Goal: Task Accomplishment & Management: Use online tool/utility

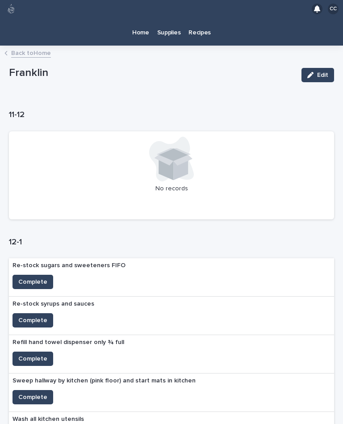
scroll to position [16, 0]
click at [204, 18] on p "Recipes" at bounding box center [199, 27] width 22 height 19
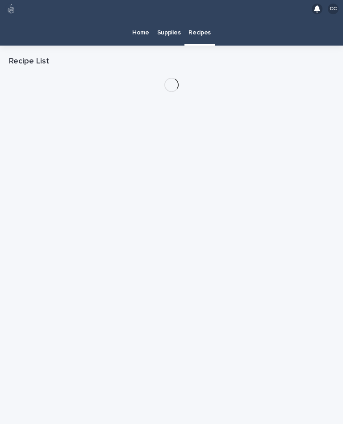
click at [134, 24] on link "Home" at bounding box center [140, 32] width 25 height 28
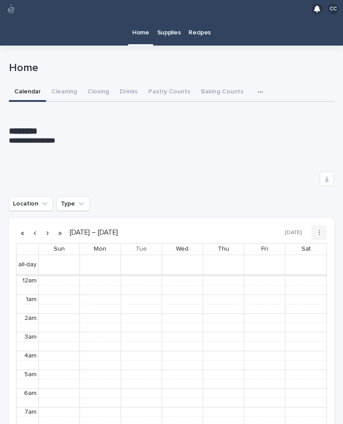
scroll to position [113, 0]
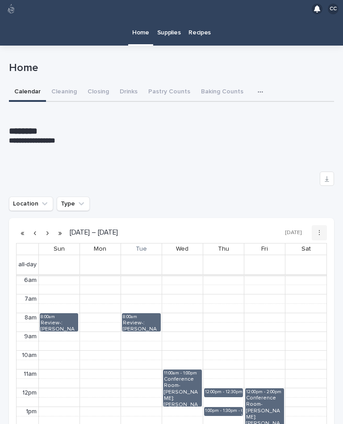
click at [135, 83] on button "Drinks" at bounding box center [128, 92] width 29 height 19
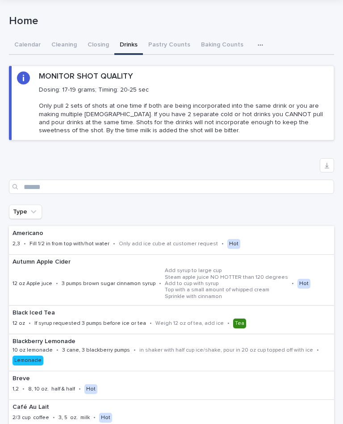
scroll to position [48, 0]
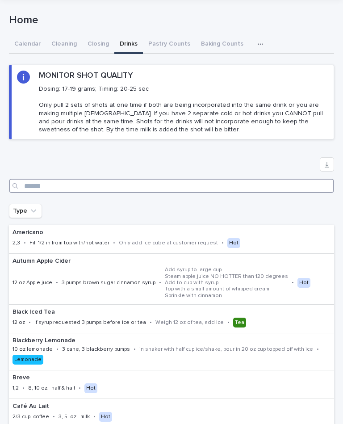
click at [283, 179] on input "Search" at bounding box center [171, 186] width 325 height 14
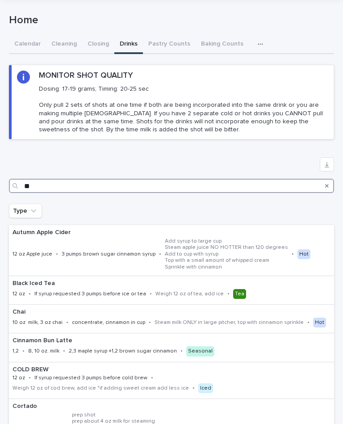
type input "***"
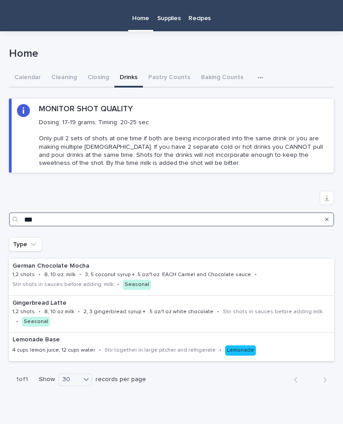
scroll to position [14, 0]
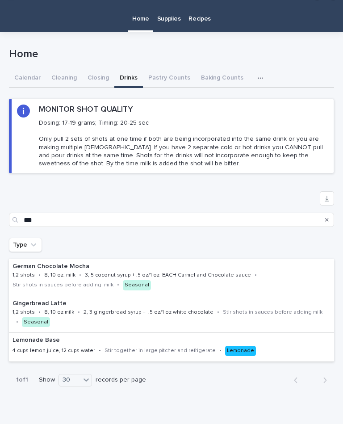
click at [26, 66] on div "Home Home Sorry, there was an error saving your record. Please try again. Pleas…" at bounding box center [171, 215] width 325 height 367
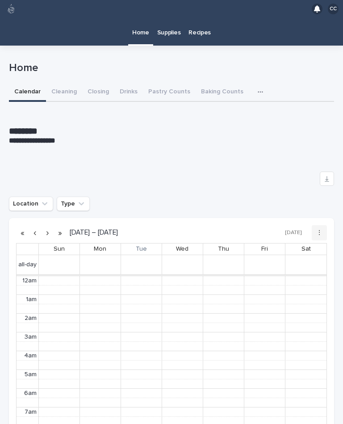
scroll to position [113, 0]
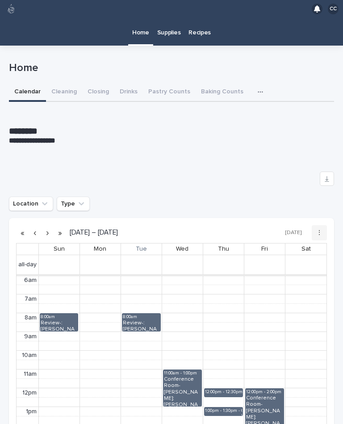
click at [94, 83] on button "Closing" at bounding box center [98, 92] width 32 height 19
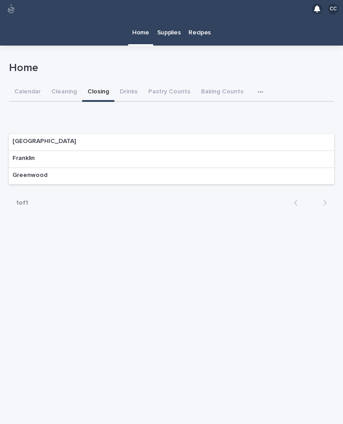
click at [298, 151] on div "Franklin" at bounding box center [171, 159] width 325 height 17
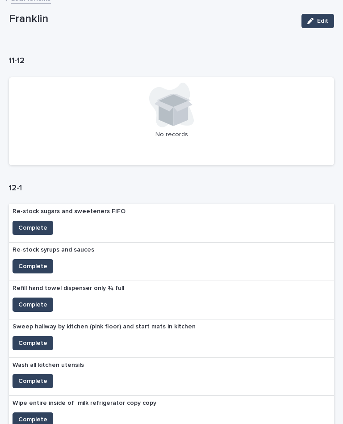
scroll to position [65, 0]
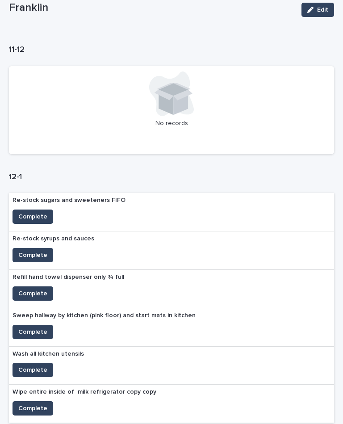
click at [43, 212] on span "Complete" at bounding box center [32, 216] width 29 height 9
click at [39, 250] on span "Complete" at bounding box center [32, 254] width 29 height 9
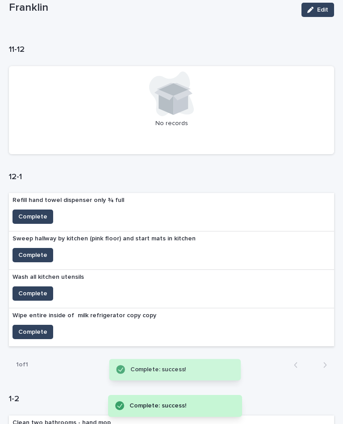
click at [39, 289] on span "Complete" at bounding box center [32, 293] width 29 height 9
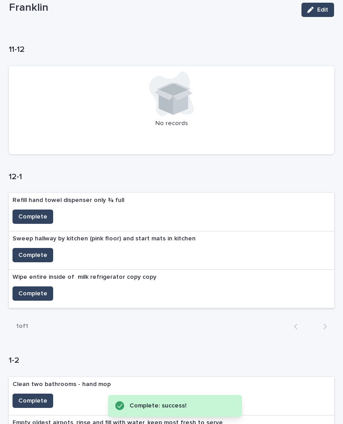
click at [37, 250] on span "Complete" at bounding box center [32, 254] width 29 height 9
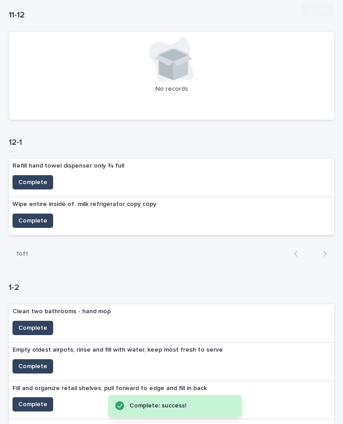
scroll to position [102, 0]
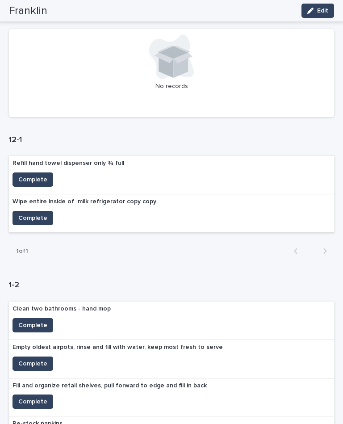
click at [39, 175] on span "Complete" at bounding box center [32, 179] width 29 height 9
click at [33, 213] on span "Complete" at bounding box center [32, 217] width 29 height 9
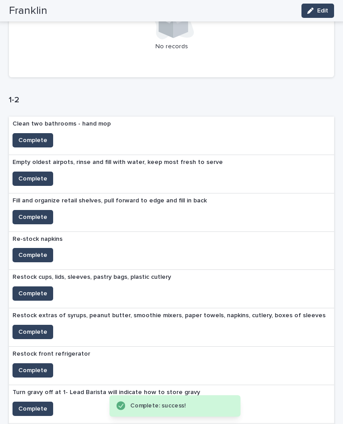
scroll to position [271, 0]
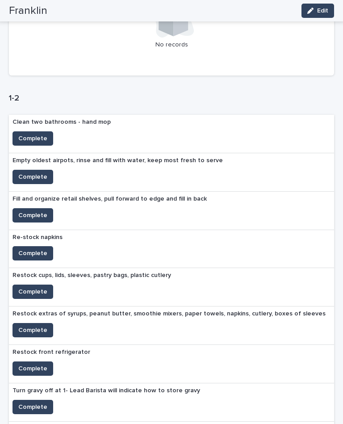
click at [33, 172] on span "Complete" at bounding box center [32, 176] width 29 height 9
click at [43, 249] on span "Complete" at bounding box center [32, 253] width 29 height 9
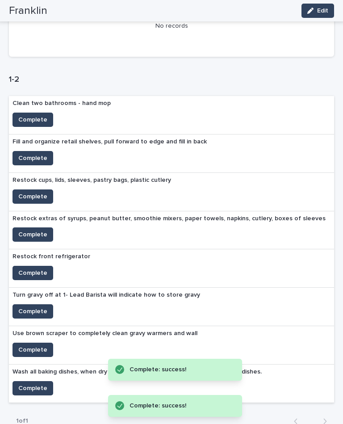
scroll to position [289, 0]
click at [38, 192] on span "Complete" at bounding box center [32, 196] width 29 height 9
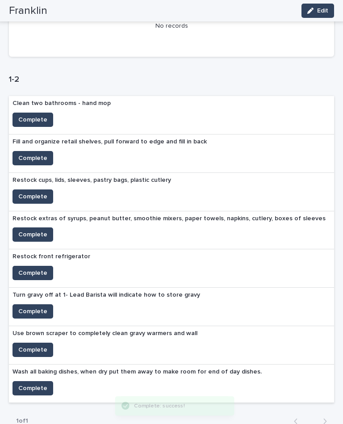
click at [36, 230] on span "Complete" at bounding box center [32, 234] width 29 height 9
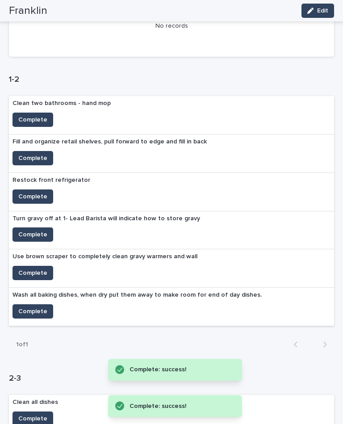
click at [38, 230] on span "Complete" at bounding box center [32, 234] width 29 height 9
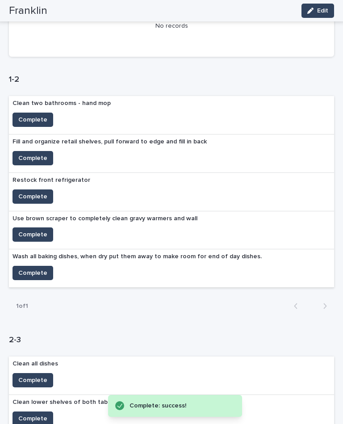
click at [36, 230] on span "Complete" at bounding box center [32, 234] width 29 height 9
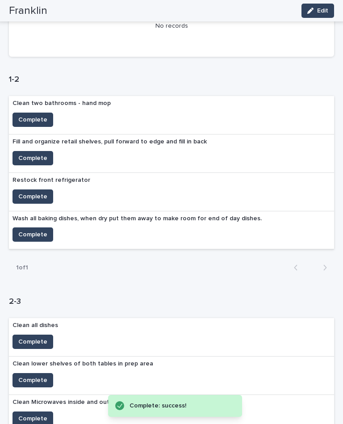
click at [33, 230] on span "Complete" at bounding box center [32, 234] width 29 height 9
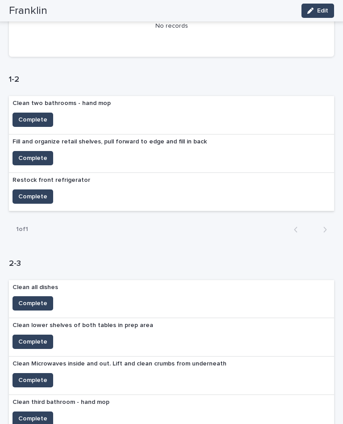
click at [36, 115] on span "Complete" at bounding box center [32, 119] width 29 height 9
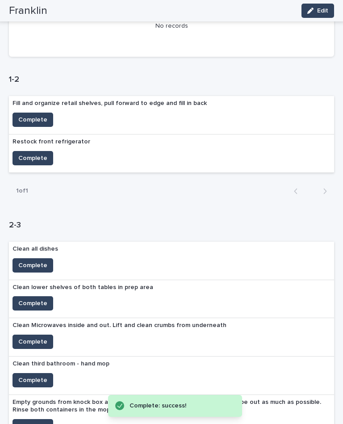
scroll to position [212, 0]
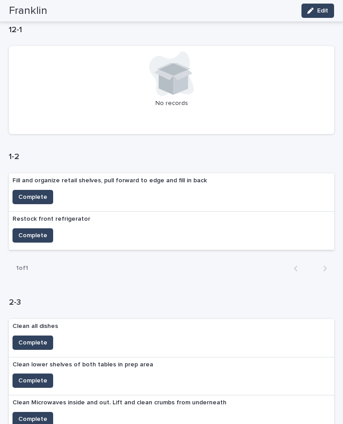
click at [31, 192] on span "Complete" at bounding box center [32, 196] width 29 height 9
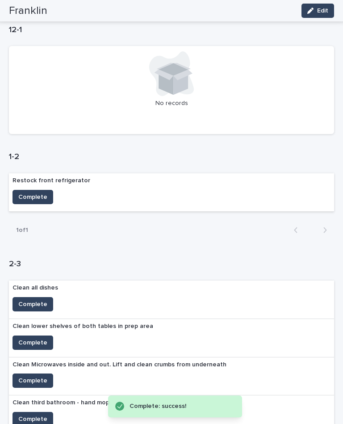
click at [31, 192] on span "Complete" at bounding box center [32, 196] width 29 height 9
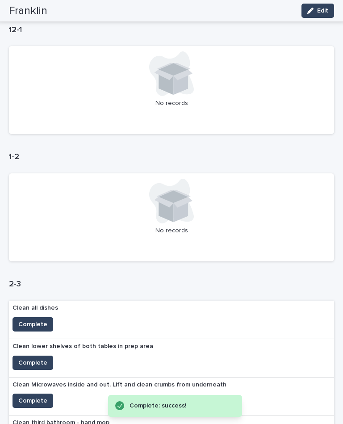
click at [33, 320] on span "Complete" at bounding box center [32, 324] width 29 height 9
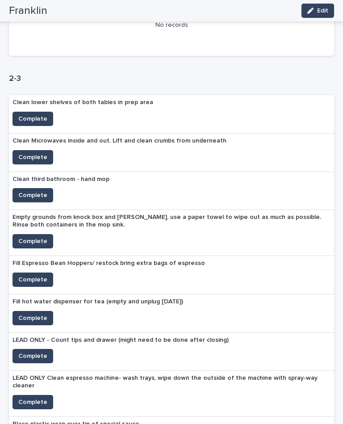
scroll to position [425, 0]
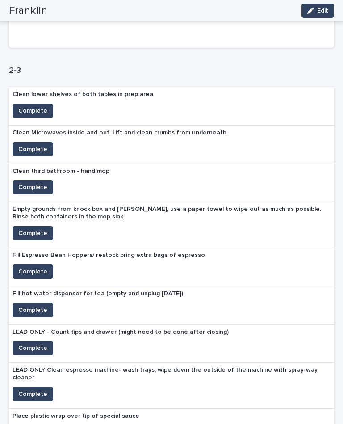
click at [32, 267] on span "Complete" at bounding box center [32, 271] width 29 height 9
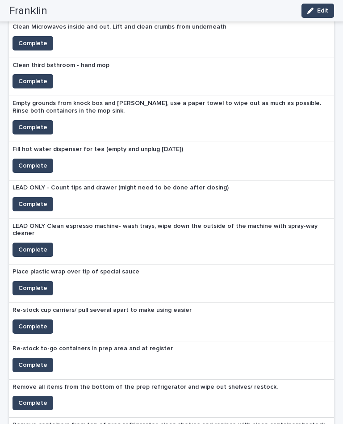
scroll to position [532, 0]
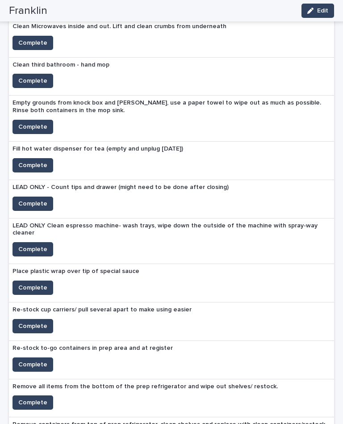
click at [28, 321] on span "Complete" at bounding box center [32, 325] width 29 height 9
click at [33, 360] on span "Complete" at bounding box center [32, 364] width 29 height 9
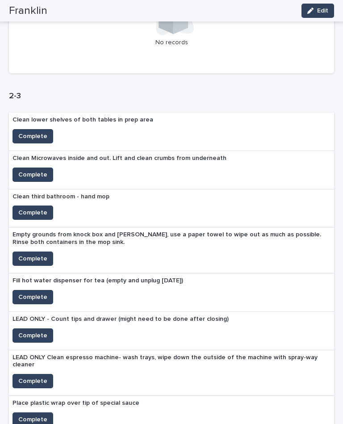
scroll to position [404, 0]
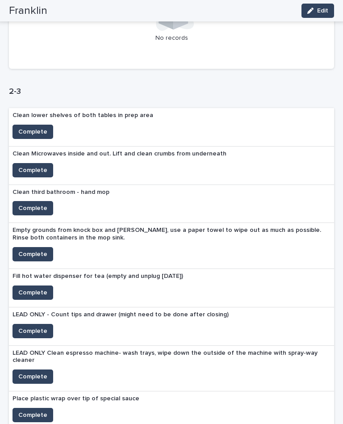
click at [31, 204] on span "Complete" at bounding box center [32, 208] width 29 height 9
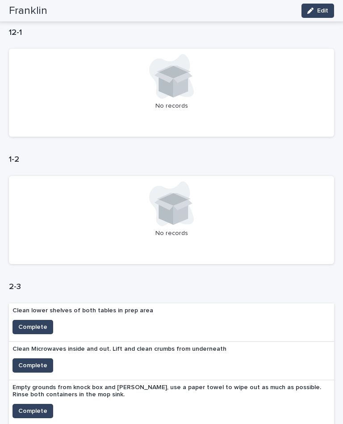
scroll to position [227, 0]
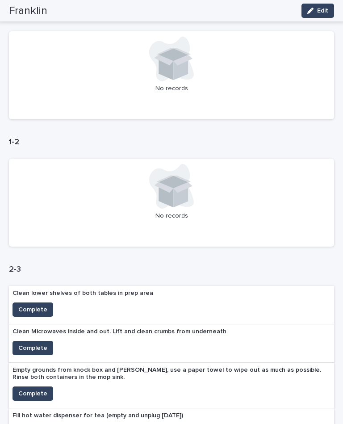
click at [37, 305] on span "Complete" at bounding box center [32, 309] width 29 height 9
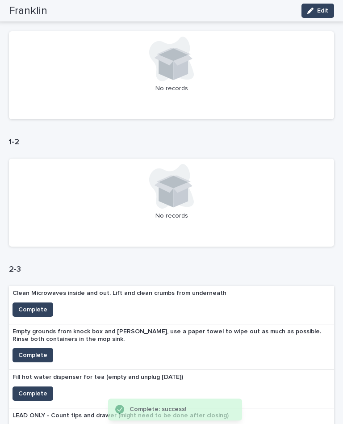
click at [39, 305] on span "Complete" at bounding box center [32, 309] width 29 height 9
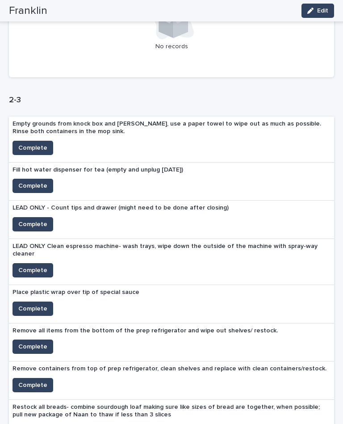
scroll to position [396, 0]
click at [29, 143] on span "Complete" at bounding box center [32, 147] width 29 height 9
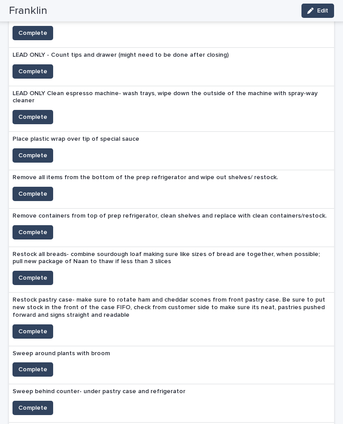
scroll to position [544, 0]
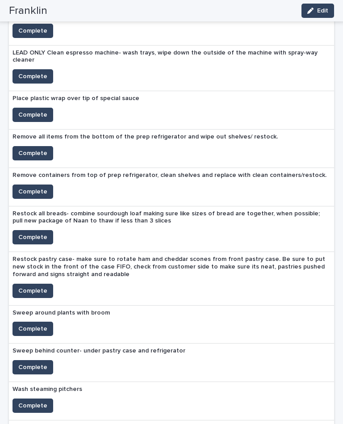
click at [30, 324] on span "Complete" at bounding box center [32, 328] width 29 height 9
click at [23, 363] on span "Complete" at bounding box center [32, 367] width 29 height 9
